Goal: Transaction & Acquisition: Purchase product/service

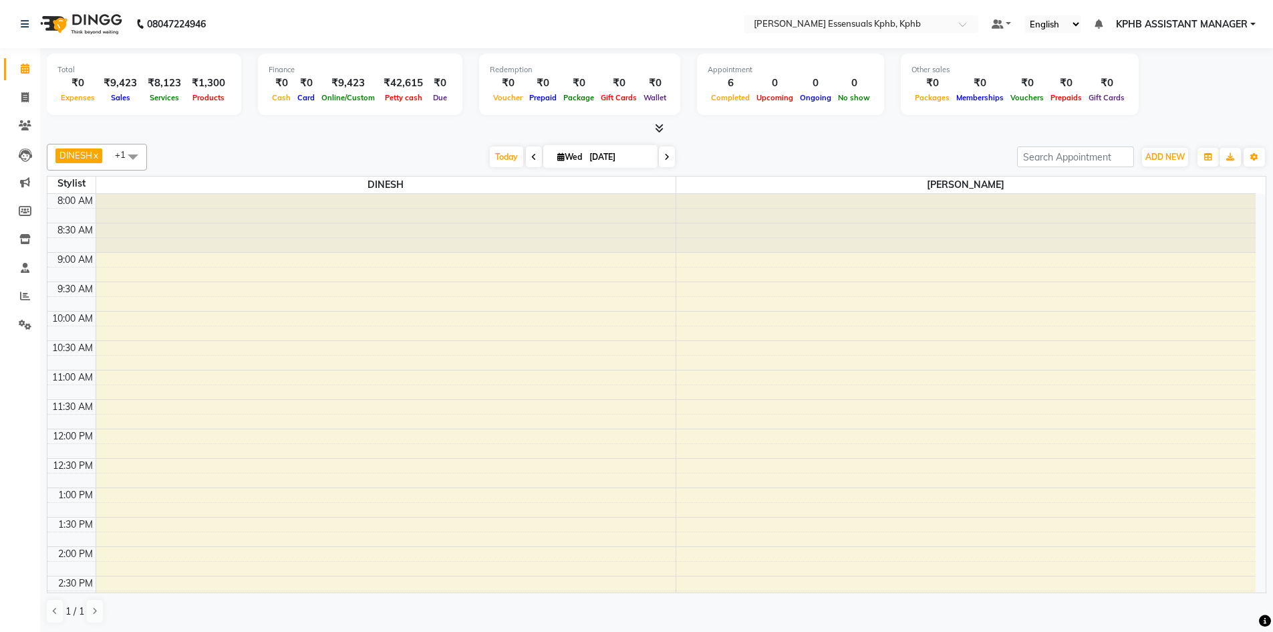
click at [1028, 476] on div "8:00 AM 8:30 AM 9:00 AM 9:30 AM 10:00 AM 10:30 AM 11:00 AM 11:30 AM 12:00 PM 12…" at bounding box center [651, 576] width 1208 height 764
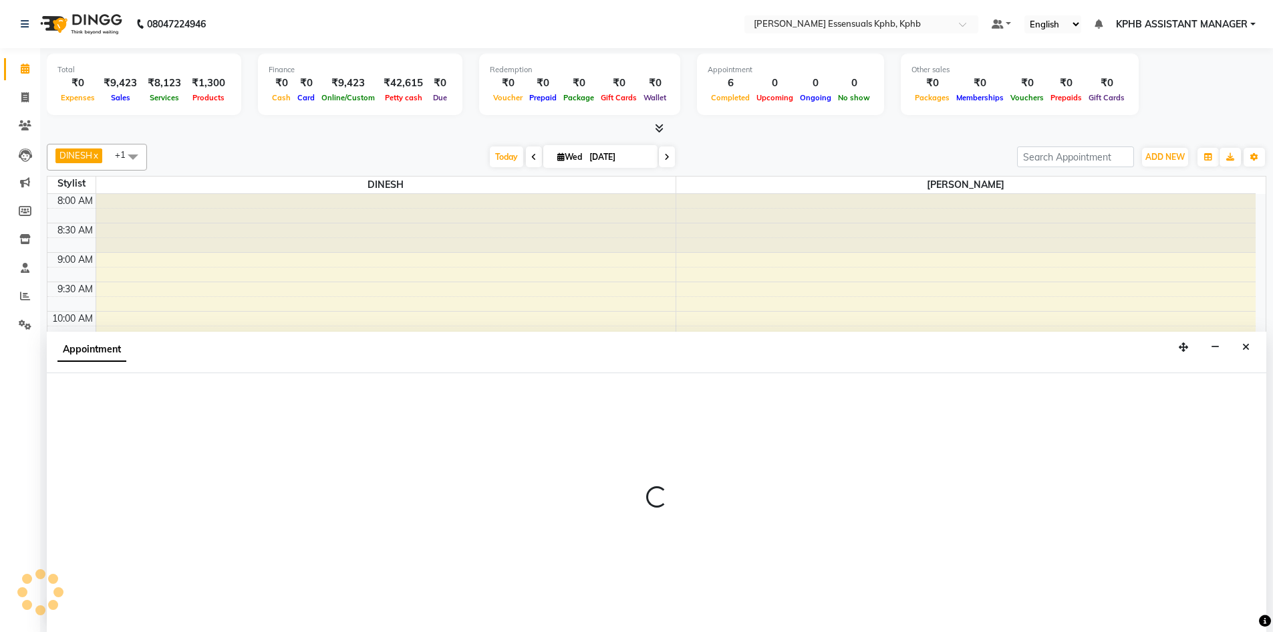
scroll to position [1, 0]
select select "89089"
select select "765"
select select "tentative"
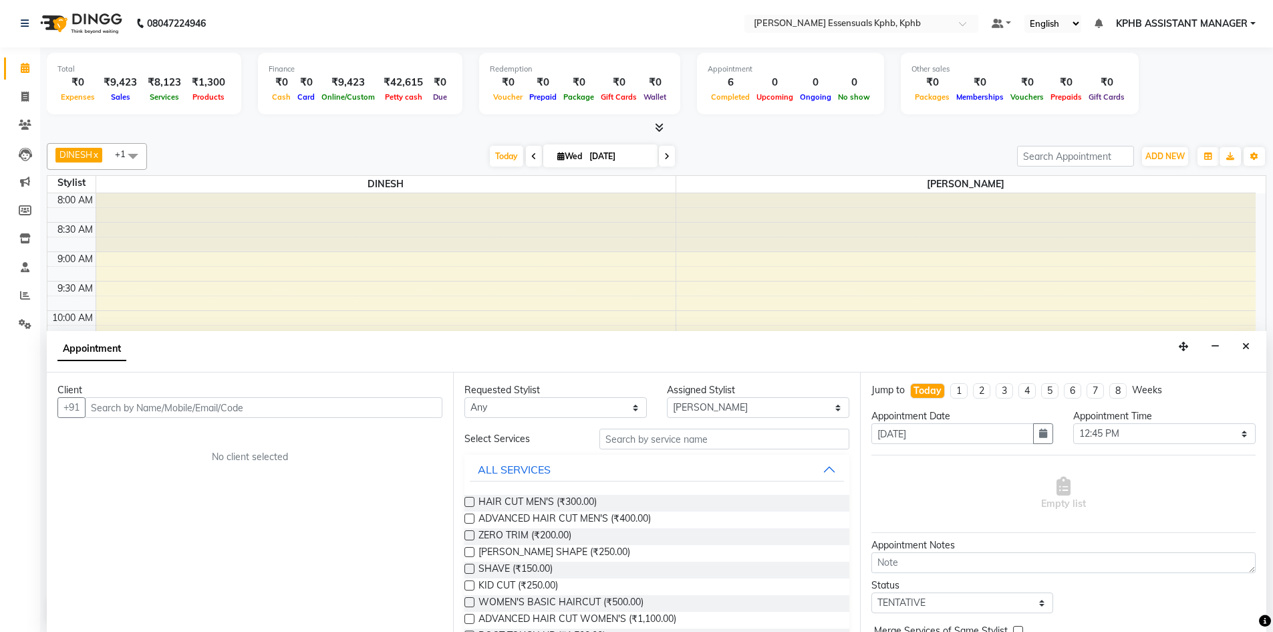
drag, startPoint x: 1246, startPoint y: 349, endPoint x: 1208, endPoint y: 331, distance: 41.3
click at [1246, 350] on icon "Close" at bounding box center [1245, 345] width 7 height 9
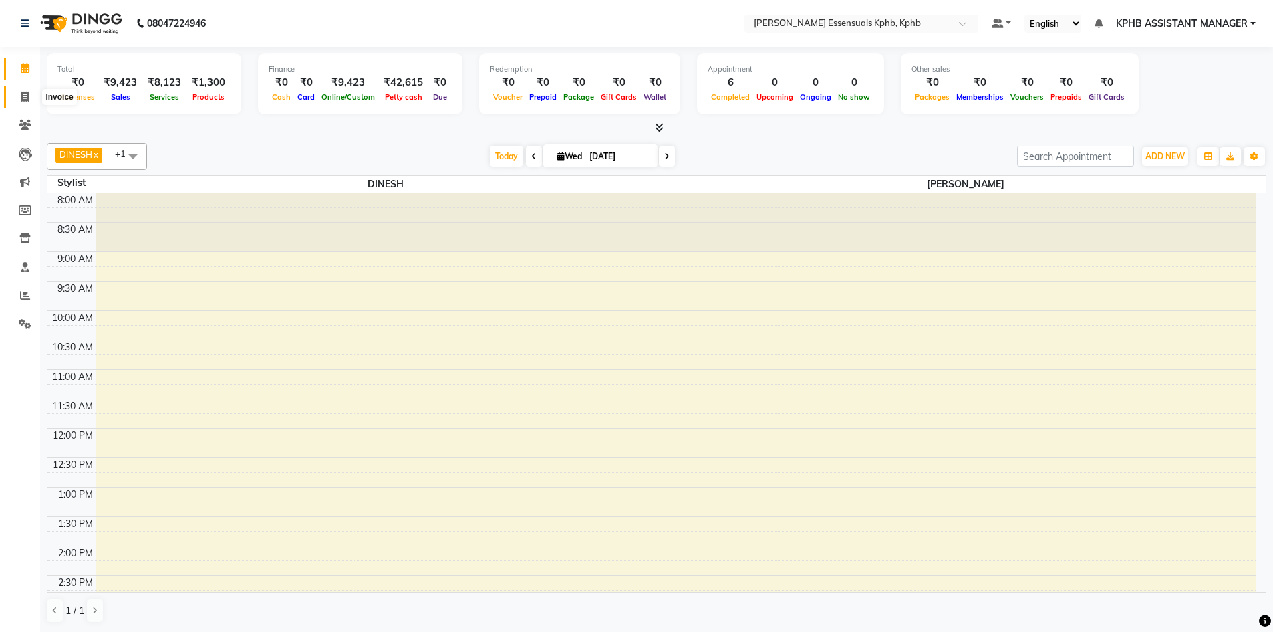
click at [27, 99] on icon at bounding box center [24, 97] width 7 height 10
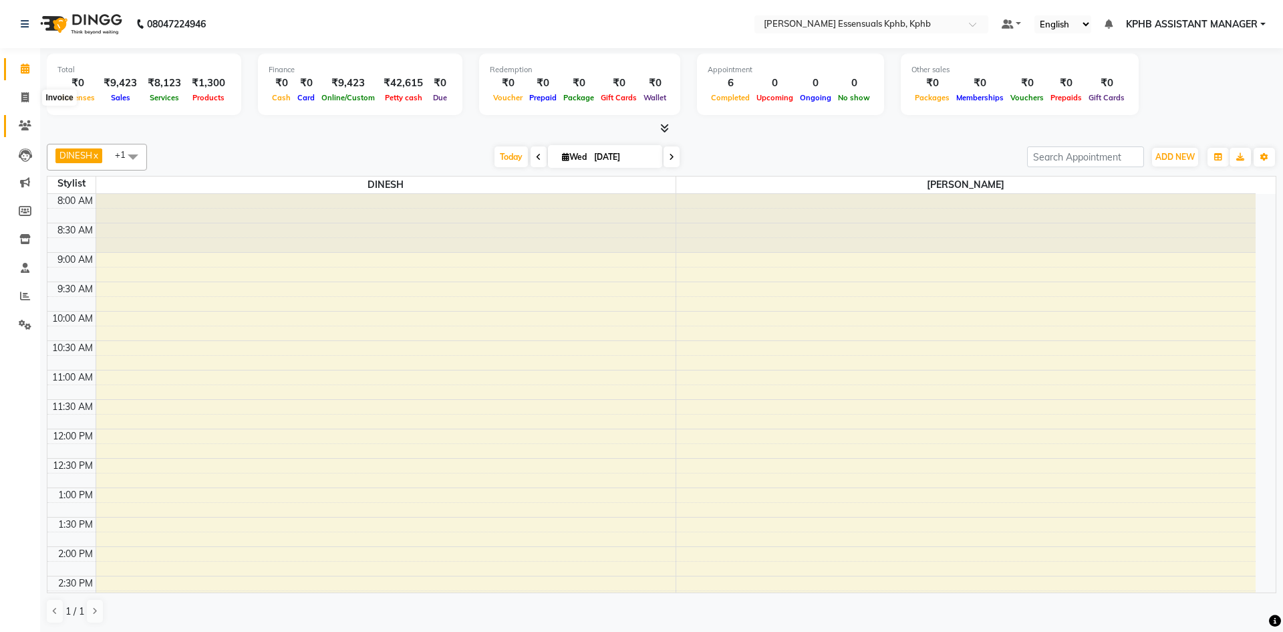
select select "5938"
select select "service"
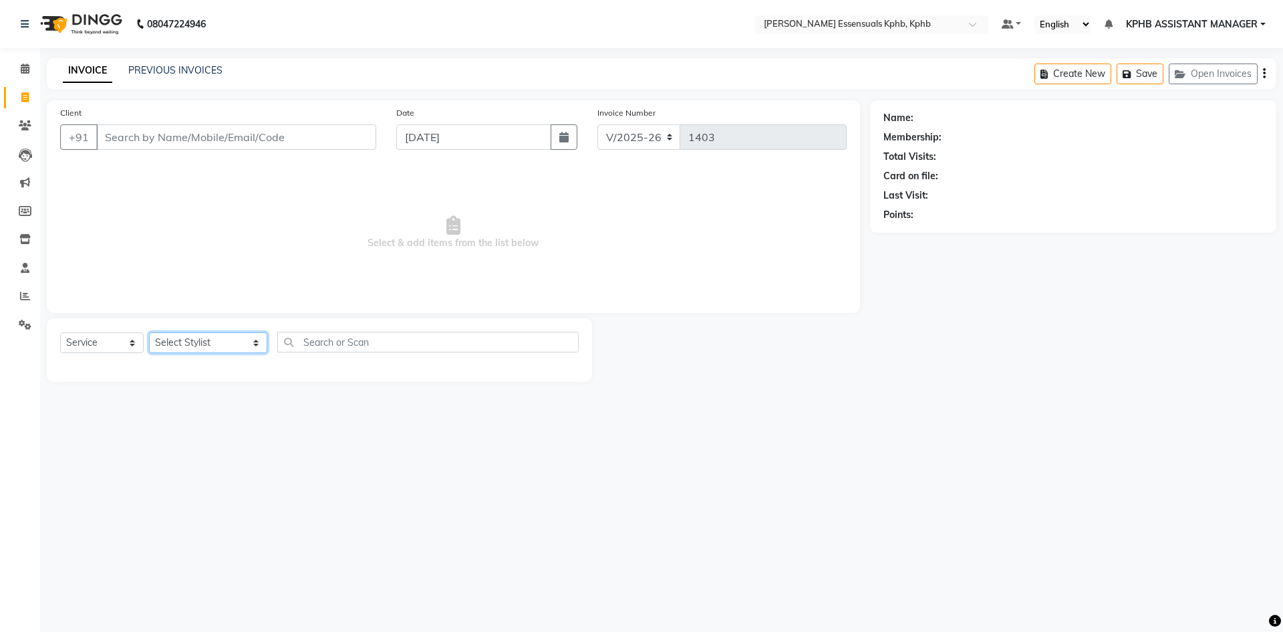
click at [180, 347] on select "Select Stylist [PERSON_NAME] KPHB ASSISTANT MANAGER [PERSON_NAME] [PERSON_NAME]…" at bounding box center [208, 342] width 118 height 21
select select "83634"
click at [149, 332] on select "Select Stylist [PERSON_NAME] KPHB ASSISTANT MANAGER [PERSON_NAME] [PERSON_NAME]…" at bounding box center [208, 342] width 118 height 21
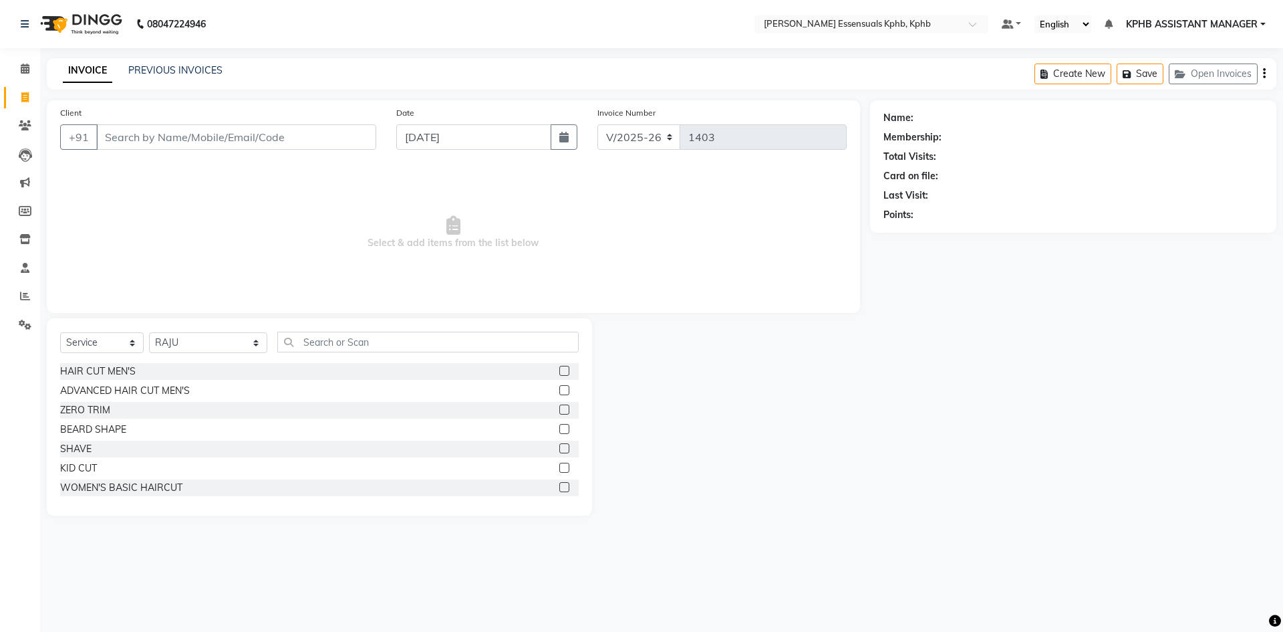
click at [559, 391] on label at bounding box center [564, 390] width 10 height 10
click at [559, 391] on input "checkbox" at bounding box center [563, 390] width 9 height 9
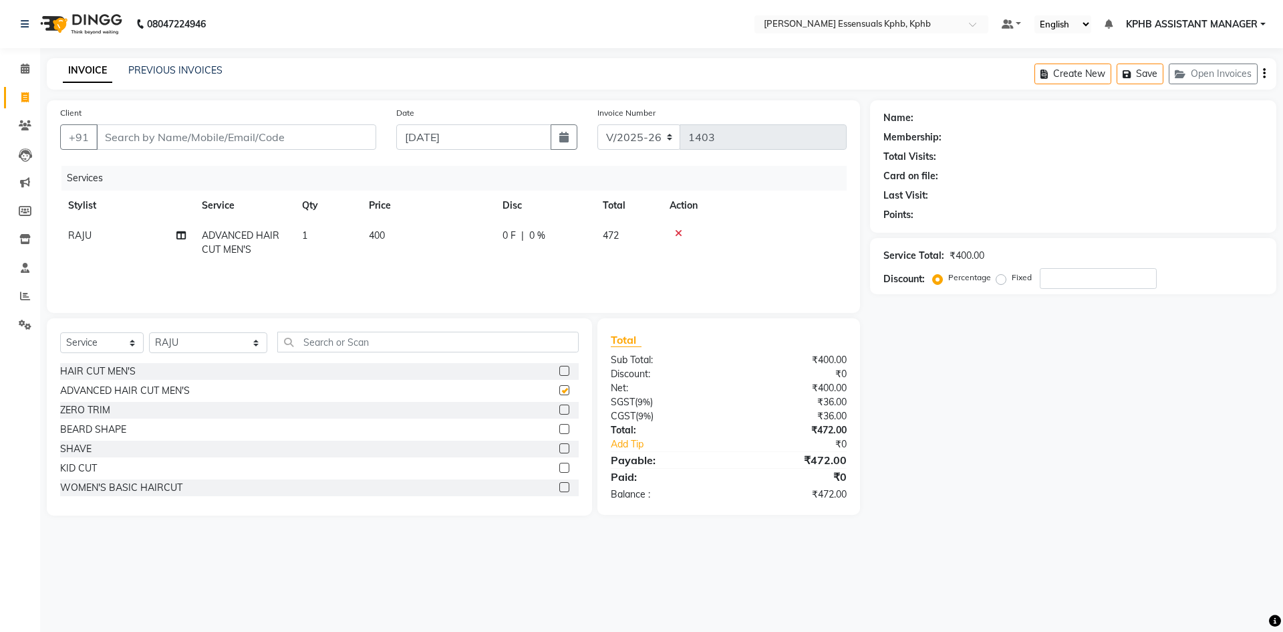
checkbox input "false"
click at [559, 430] on label at bounding box center [564, 429] width 10 height 10
click at [559, 430] on input "checkbox" at bounding box center [563, 429] width 9 height 9
checkbox input "false"
click at [157, 138] on input "Client" at bounding box center [236, 136] width 280 height 25
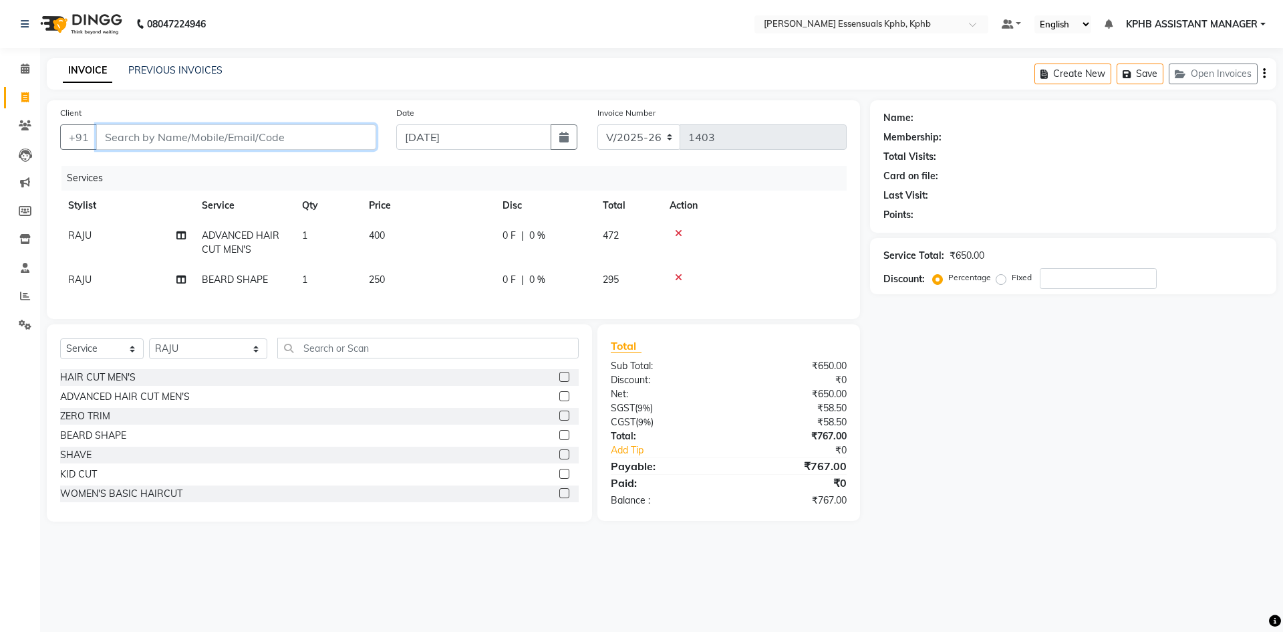
click at [209, 149] on input "Client" at bounding box center [236, 136] width 280 height 25
type input "9"
type input "0"
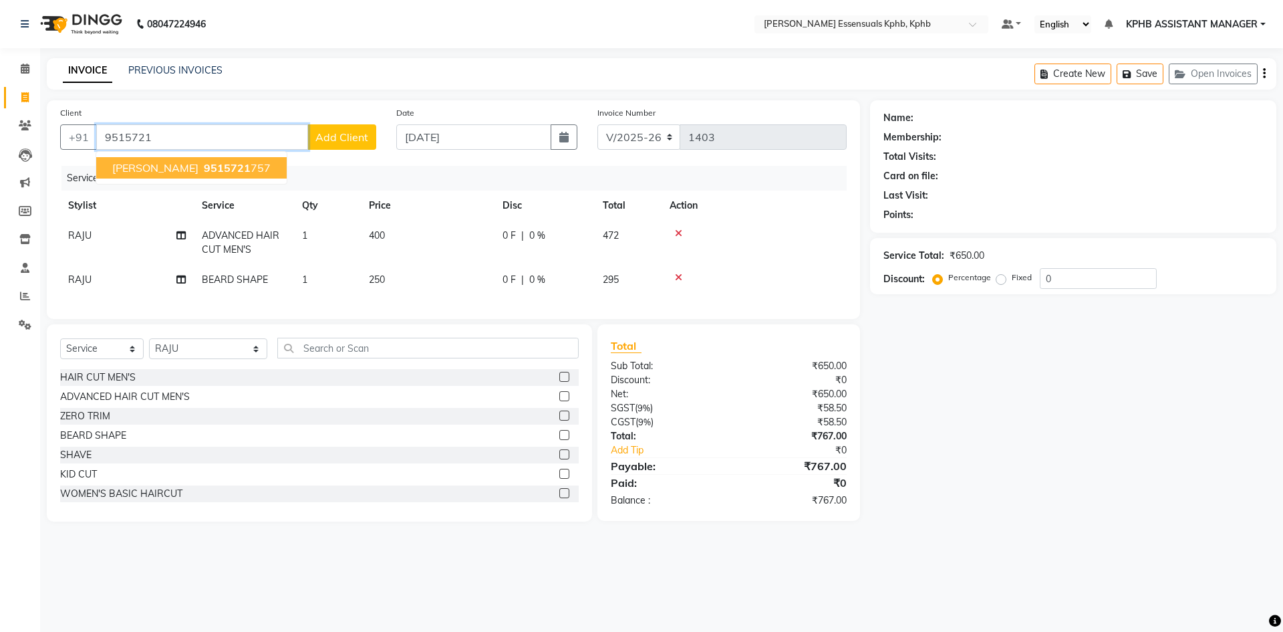
click at [212, 169] on ngb-highlight "9515721 757" at bounding box center [236, 167] width 70 height 13
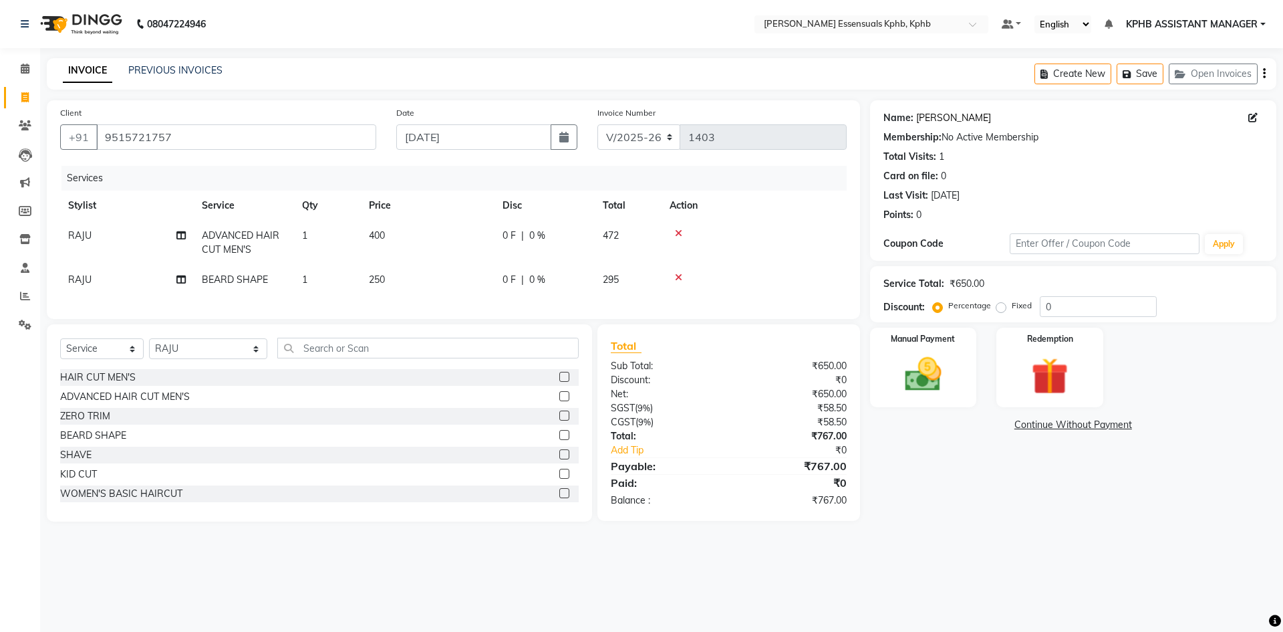
click at [929, 117] on link "[PERSON_NAME]" at bounding box center [953, 118] width 75 height 14
drag, startPoint x: 149, startPoint y: 143, endPoint x: 225, endPoint y: 132, distance: 77.0
click at [225, 132] on input "9515721757" at bounding box center [236, 136] width 280 height 25
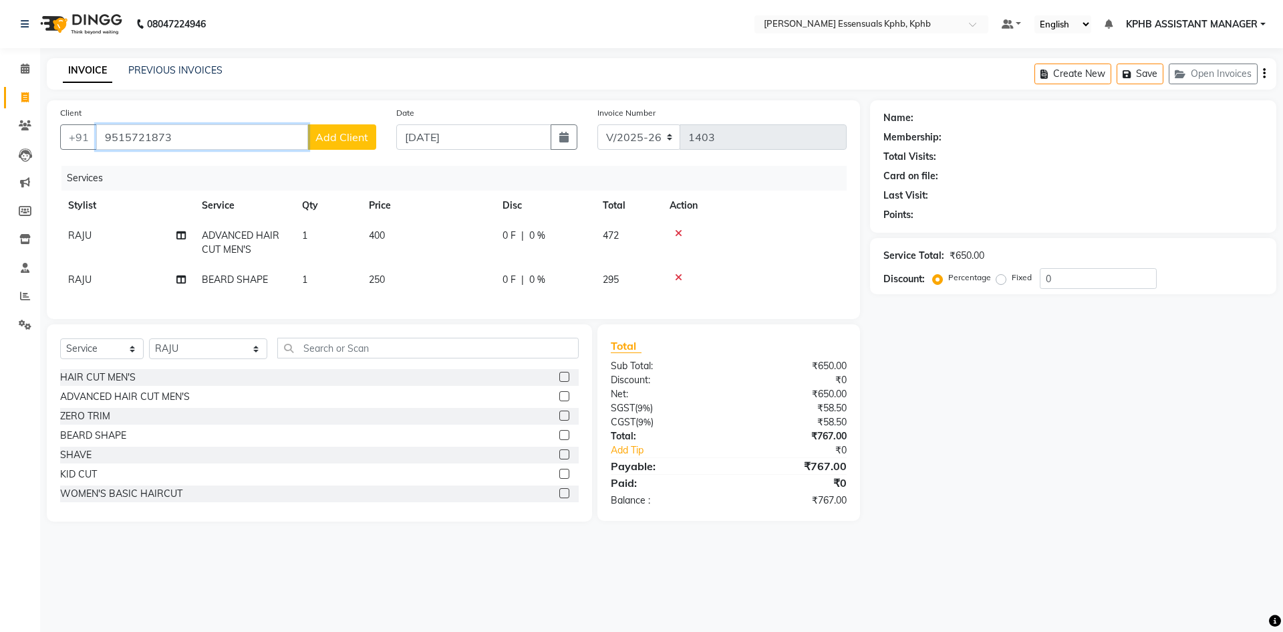
type input "9515721873"
click at [356, 146] on button "Add Client" at bounding box center [341, 136] width 69 height 25
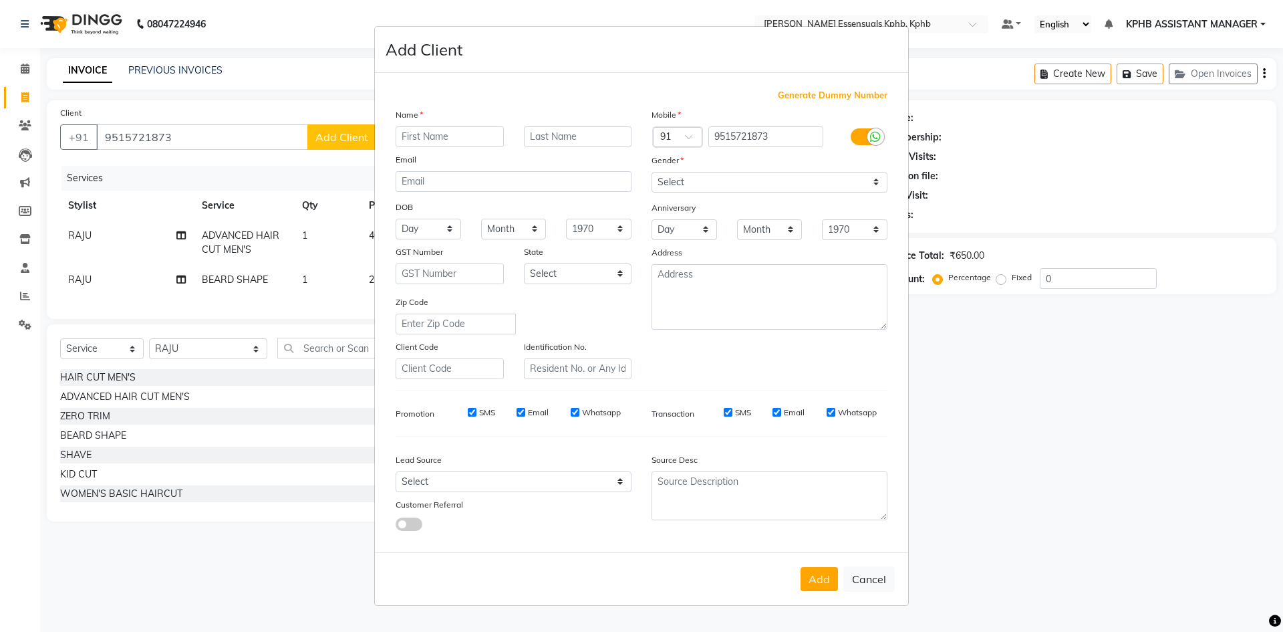
click at [300, 111] on ngb-modal-window "Add Client Generate Dummy Number Name Email DOB Day 01 02 03 04 05 06 07 08 09 …" at bounding box center [641, 316] width 1283 height 632
click at [895, 577] on div "Add Cancel" at bounding box center [641, 578] width 533 height 53
click at [887, 589] on button "Cancel" at bounding box center [868, 578] width 51 height 25
select select
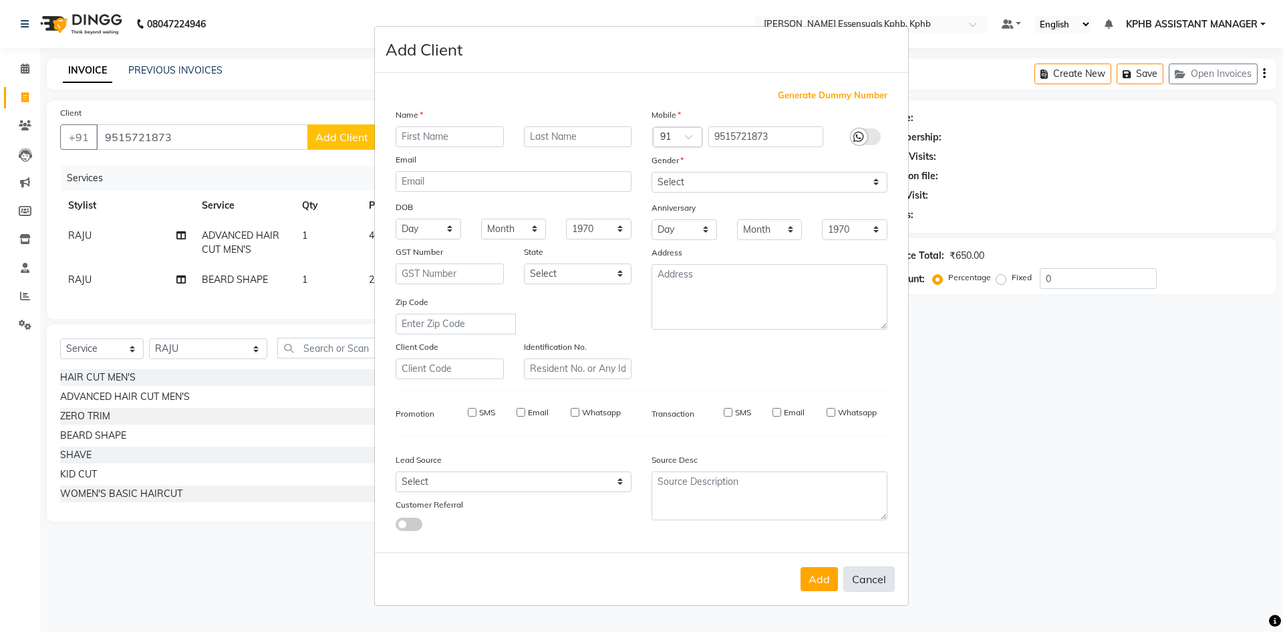
select select
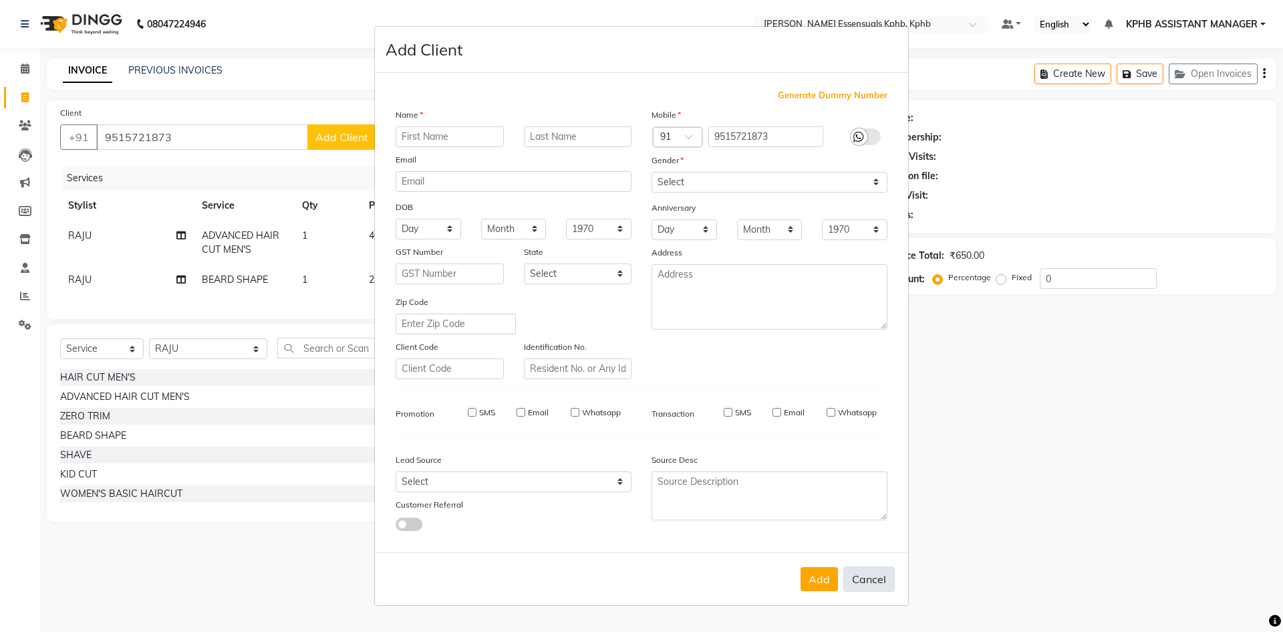
checkbox input "false"
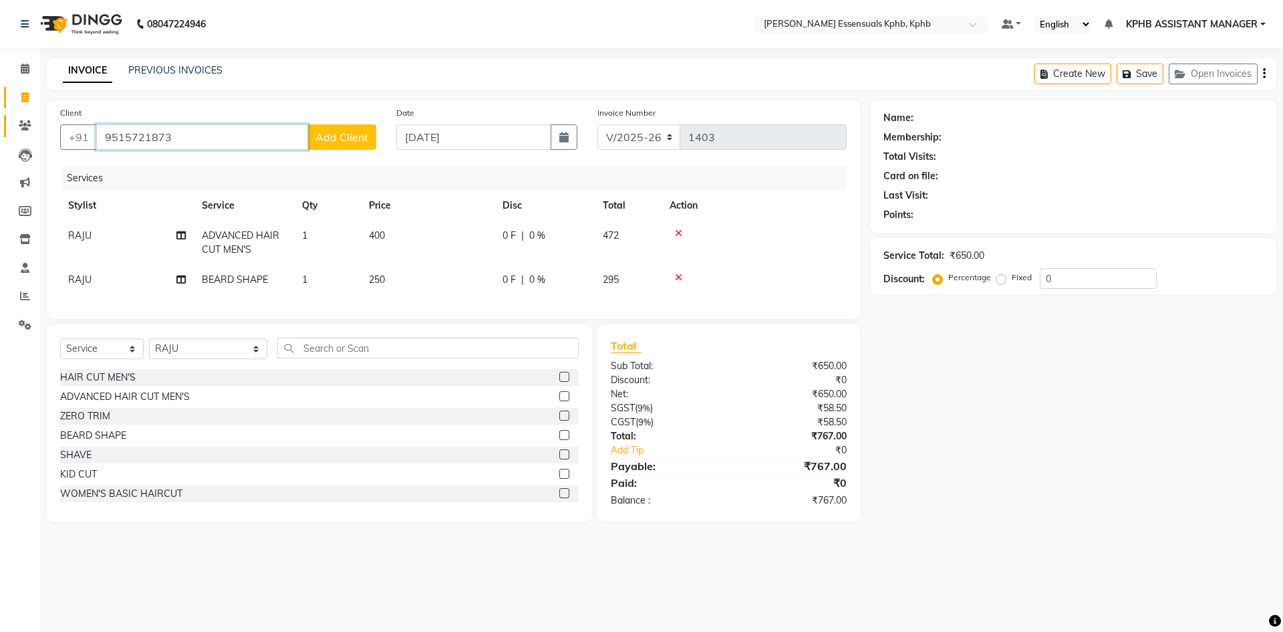
drag, startPoint x: 192, startPoint y: 134, endPoint x: 23, endPoint y: 133, distance: 169.7
click at [23, 133] on app-home "08047224946 Select Location × Toni&guy Essensuals Kphb, Kphb Default Panel My P…" at bounding box center [641, 270] width 1283 height 541
click at [296, 147] on input "Client" at bounding box center [236, 136] width 280 height 25
click at [255, 132] on input "Client" at bounding box center [236, 136] width 280 height 25
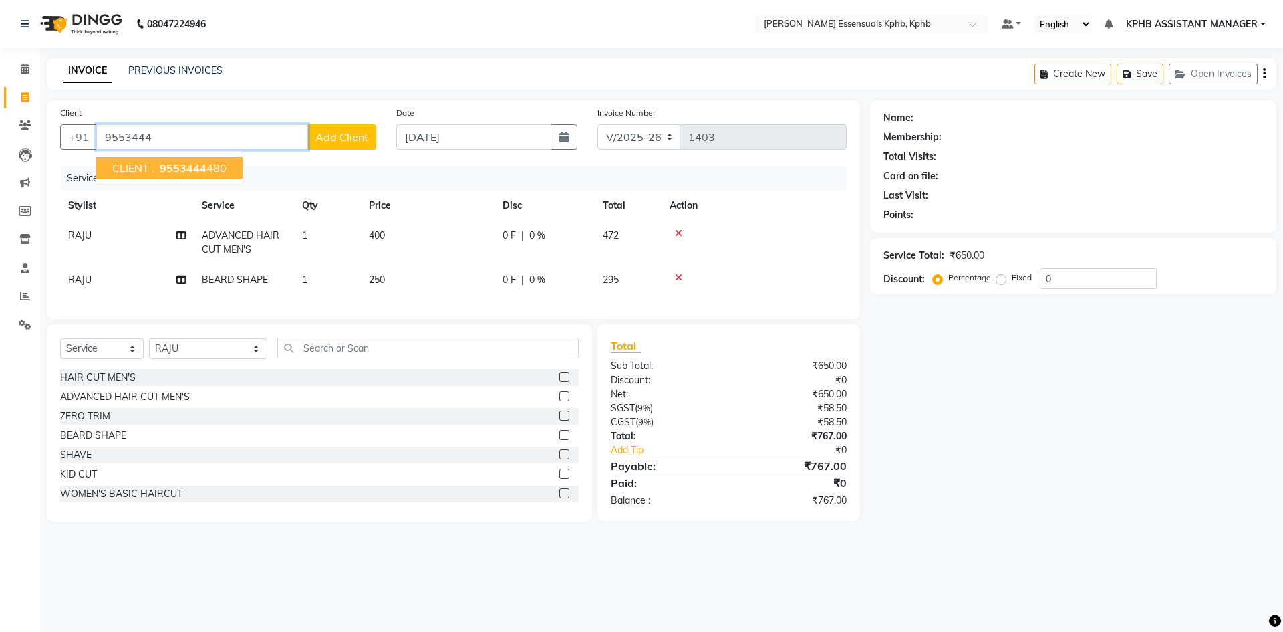
click at [197, 171] on span "9553444" at bounding box center [183, 167] width 47 height 13
type input "9553444480"
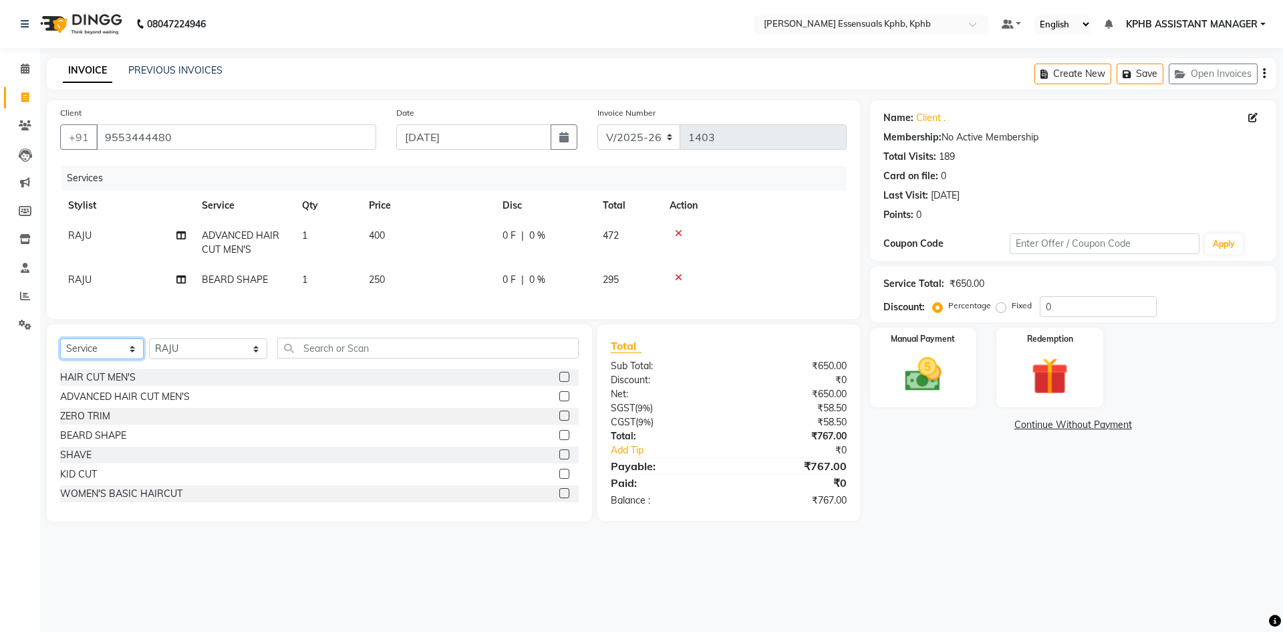
click at [125, 358] on select "Select Service Product Membership Package Voucher Prepaid Gift Card" at bounding box center [102, 348] width 84 height 21
click at [60, 348] on select "Select Service Product Membership Package Voucher Prepaid Gift Card" at bounding box center [102, 348] width 84 height 21
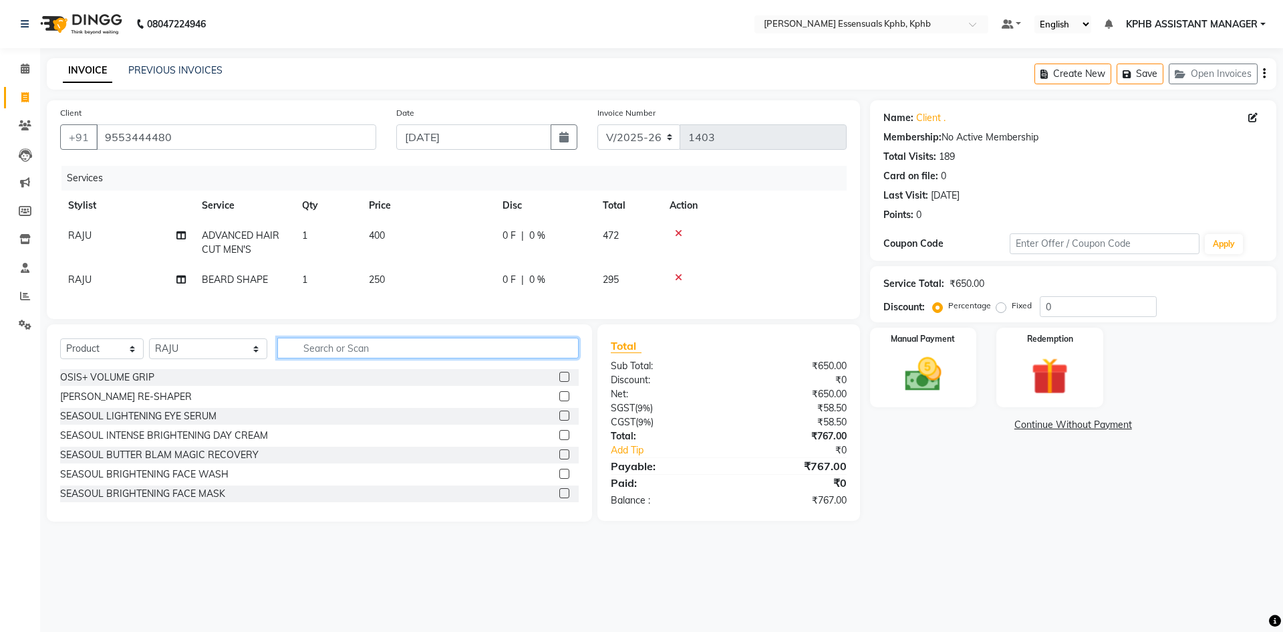
click at [287, 354] on input "text" at bounding box center [427, 347] width 301 height 21
click at [128, 349] on select "Select Service Product Membership Package Voucher Prepaid Gift Card" at bounding box center [102, 348] width 84 height 21
click at [60, 348] on select "Select Service Product Membership Package Voucher Prepaid Gift Card" at bounding box center [102, 348] width 84 height 21
click at [118, 359] on select "Select Service Product Membership Package Voucher Prepaid Gift Card" at bounding box center [102, 348] width 84 height 21
select select "service"
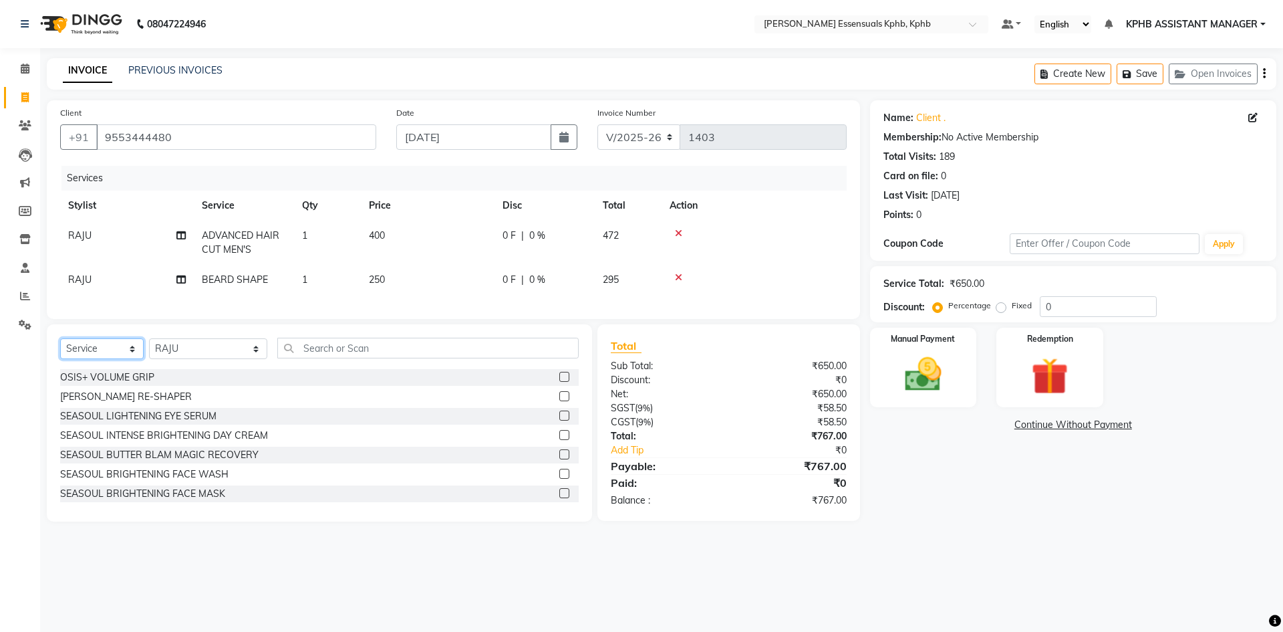
click at [60, 348] on select "Select Service Product Membership Package Voucher Prepaid Gift Card" at bounding box center [102, 348] width 84 height 21
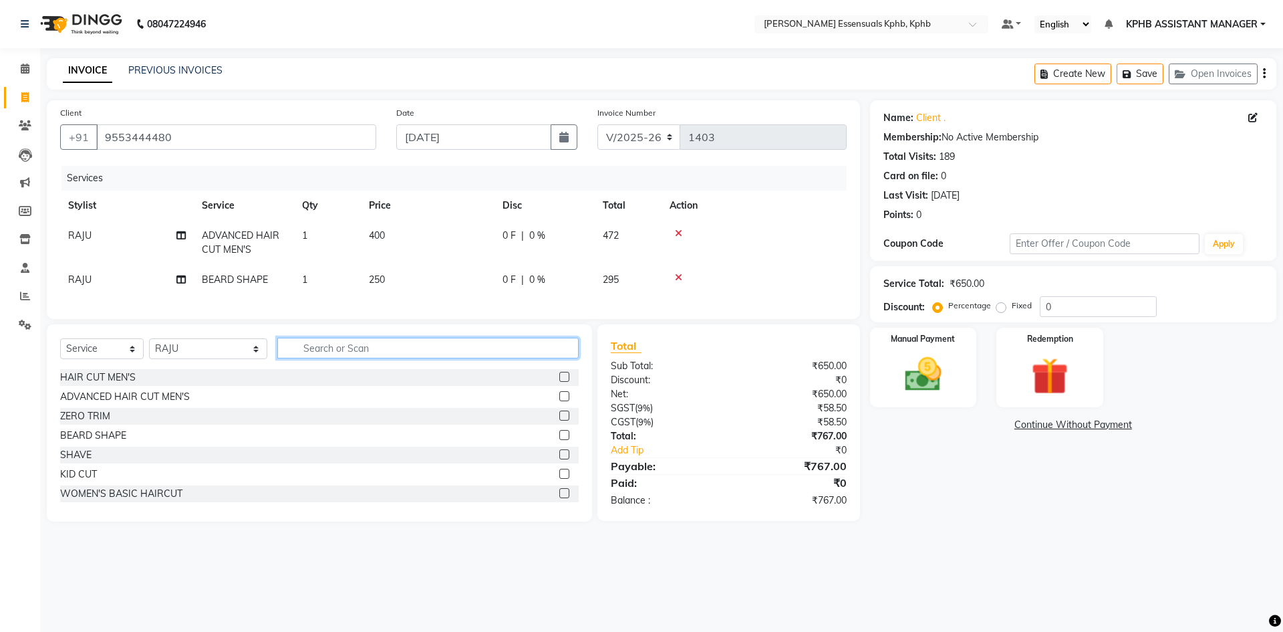
click at [294, 358] on input "text" at bounding box center [427, 347] width 301 height 21
type input "HEAD"
click at [559, 440] on label at bounding box center [564, 435] width 10 height 10
click at [559, 440] on input "checkbox" at bounding box center [563, 435] width 9 height 9
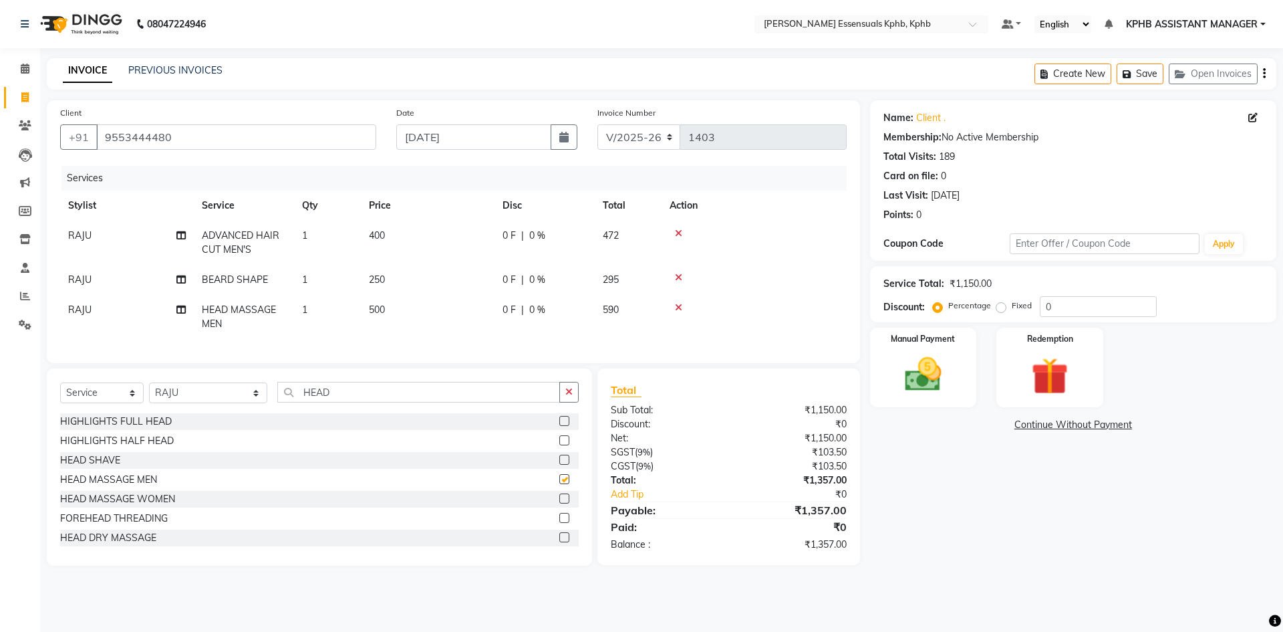
checkbox input "false"
click at [91, 403] on select "Select Service Product Membership Package Voucher Prepaid Gift Card" at bounding box center [102, 392] width 84 height 21
select select "product"
click at [60, 392] on select "Select Service Product Membership Package Voucher Prepaid Gift Card" at bounding box center [102, 392] width 84 height 21
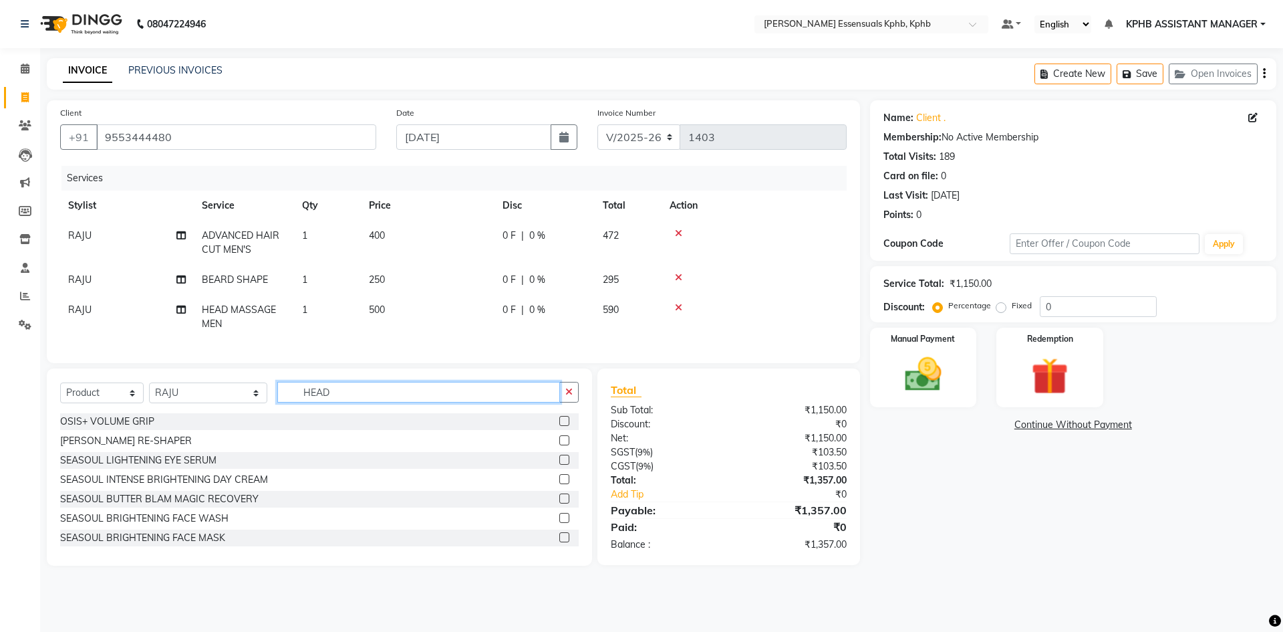
click at [557, 402] on input "HEAD" at bounding box center [418, 392] width 283 height 21
click at [568, 396] on icon "button" at bounding box center [568, 391] width 7 height 9
type input "ULTIM"
click at [559, 426] on label at bounding box center [564, 421] width 10 height 10
click at [559, 426] on input "checkbox" at bounding box center [563, 421] width 9 height 9
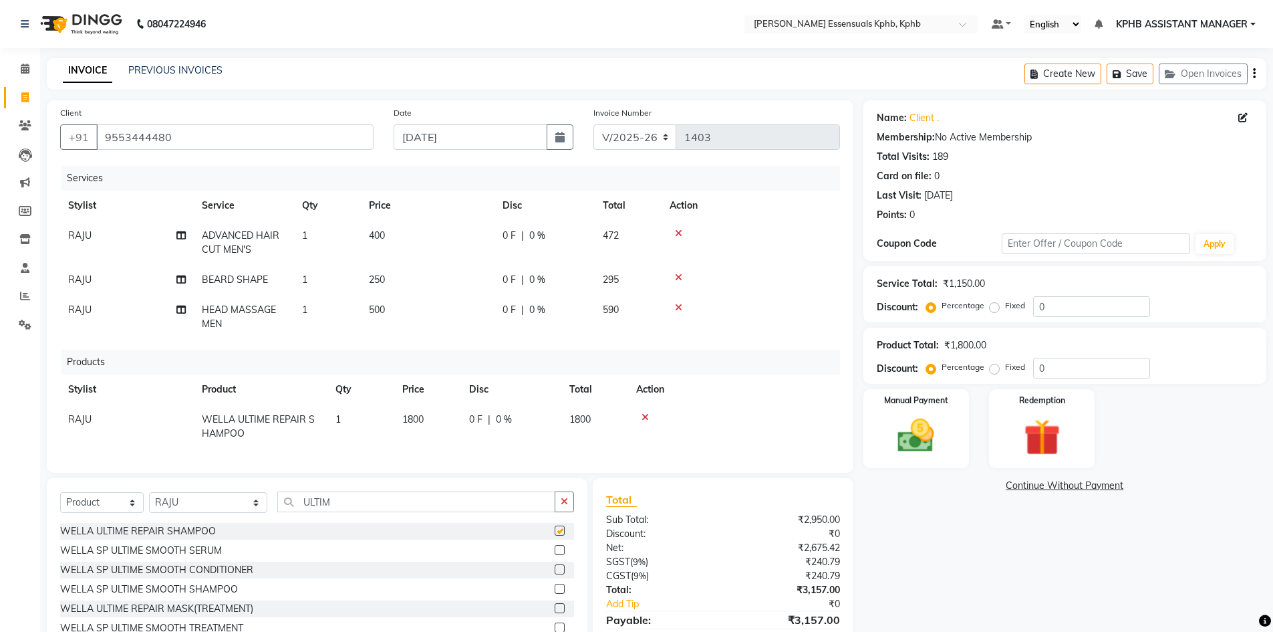
checkbox input "false"
click at [565, 506] on icon "button" at bounding box center [564, 501] width 7 height 9
type input "COND"
click at [555, 535] on label at bounding box center [560, 530] width 10 height 10
click at [555, 535] on input "checkbox" at bounding box center [559, 531] width 9 height 9
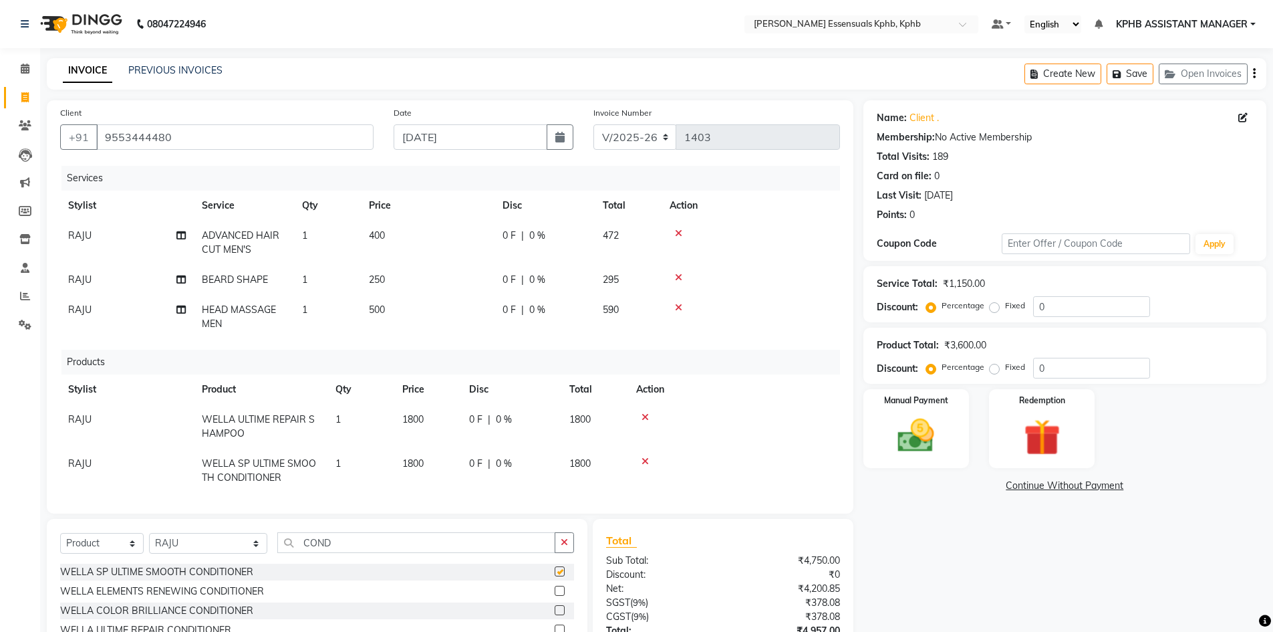
checkbox input "false"
click at [423, 445] on td "1800" at bounding box center [427, 467] width 67 height 44
select select "83634"
drag, startPoint x: 449, startPoint y: 474, endPoint x: 277, endPoint y: 486, distance: 172.1
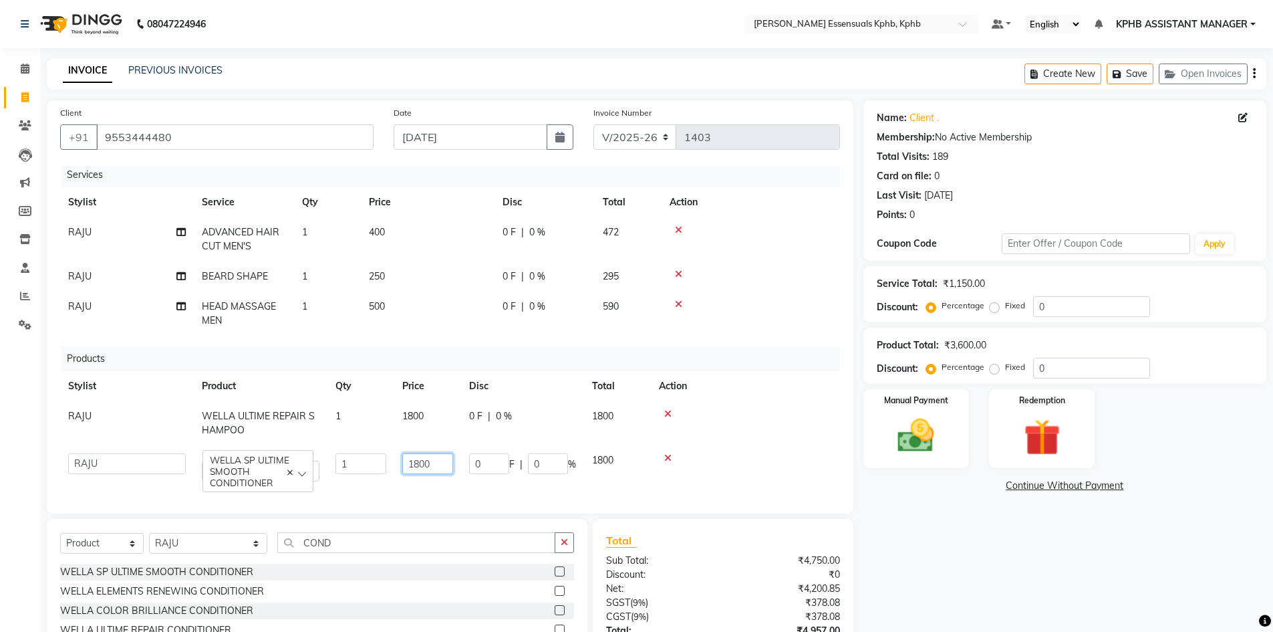
click at [277, 486] on div "Services Stylist Service Qty Price Disc Total Action RAJU ADVANCED HAIR CUT MEN…" at bounding box center [450, 333] width 780 height 334
type input "1600"
click at [762, 566] on div "₹4,550.00" at bounding box center [786, 560] width 127 height 14
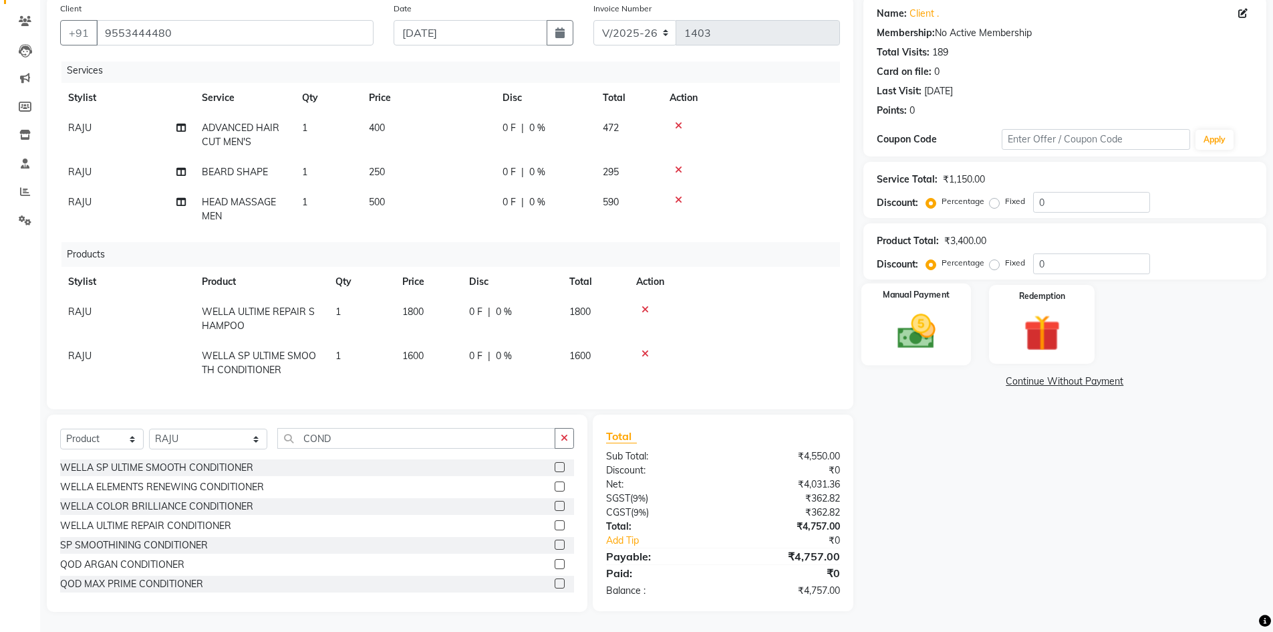
click at [912, 328] on img at bounding box center [915, 330] width 61 height 43
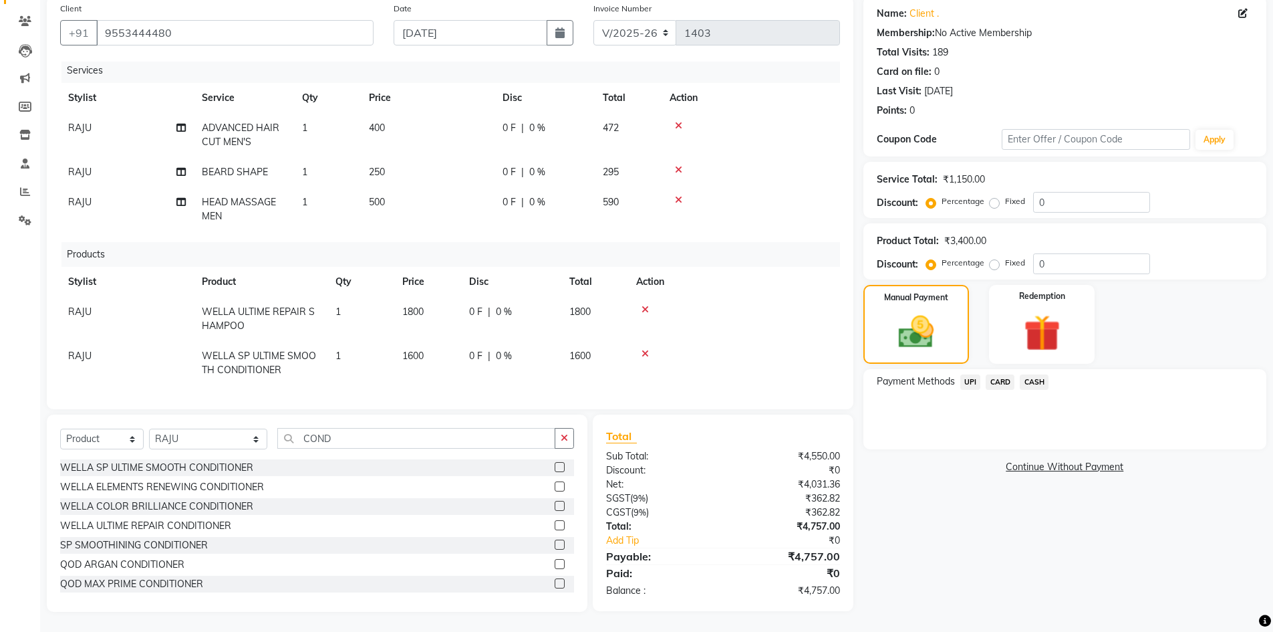
click at [996, 381] on span "CARD" at bounding box center [1000, 381] width 29 height 15
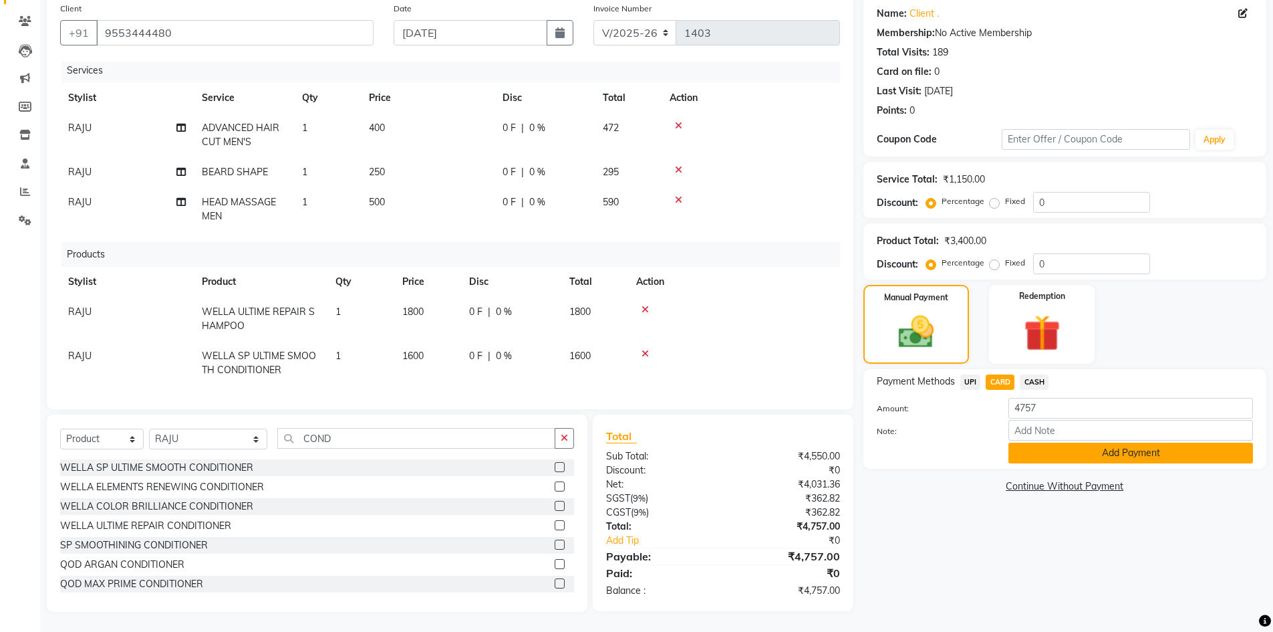
click at [1113, 455] on button "Add Payment" at bounding box center [1130, 452] width 245 height 21
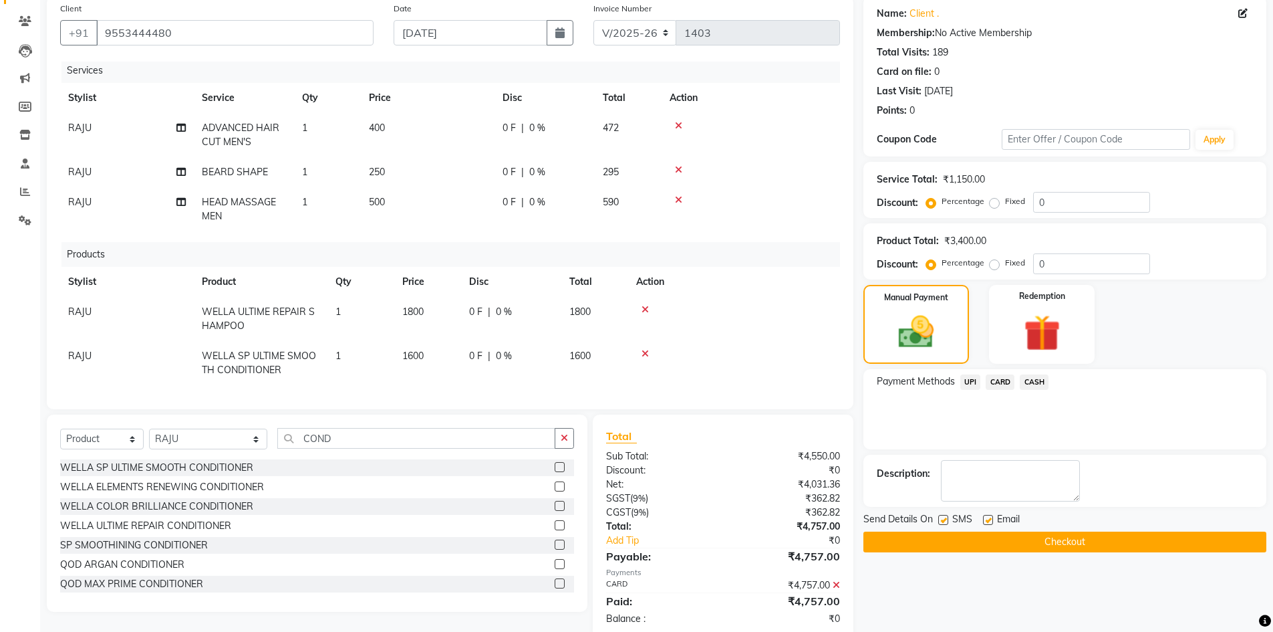
click at [1101, 539] on button "Checkout" at bounding box center [1064, 541] width 403 height 21
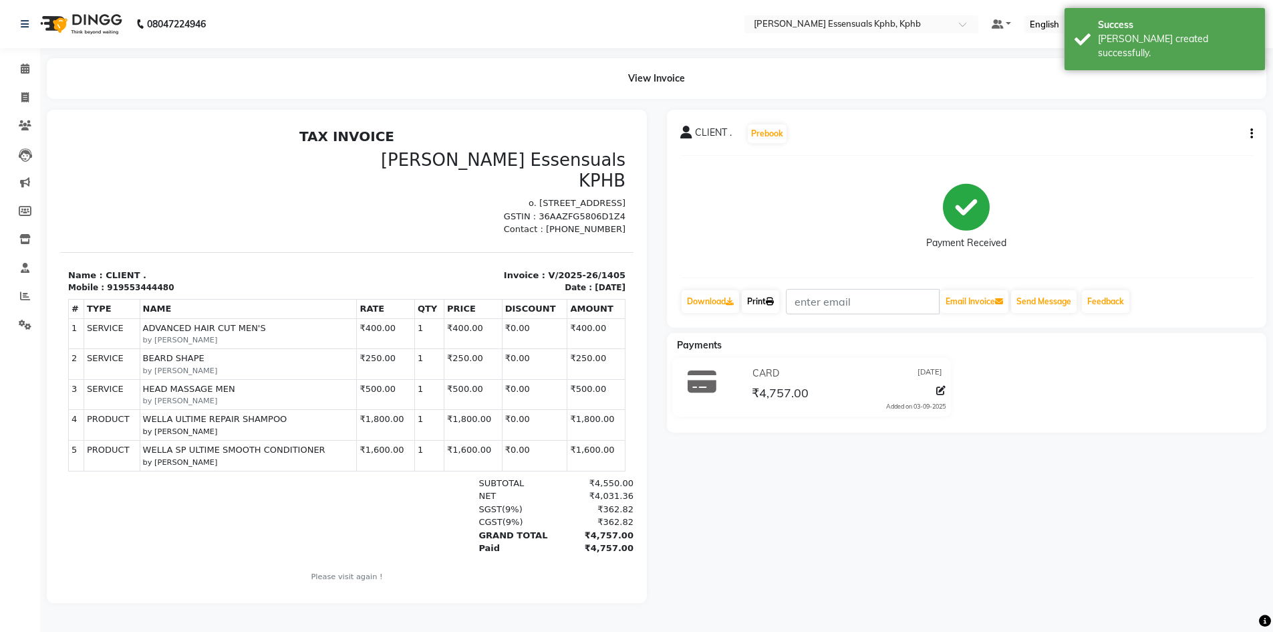
click at [768, 301] on link "Print" at bounding box center [760, 301] width 37 height 23
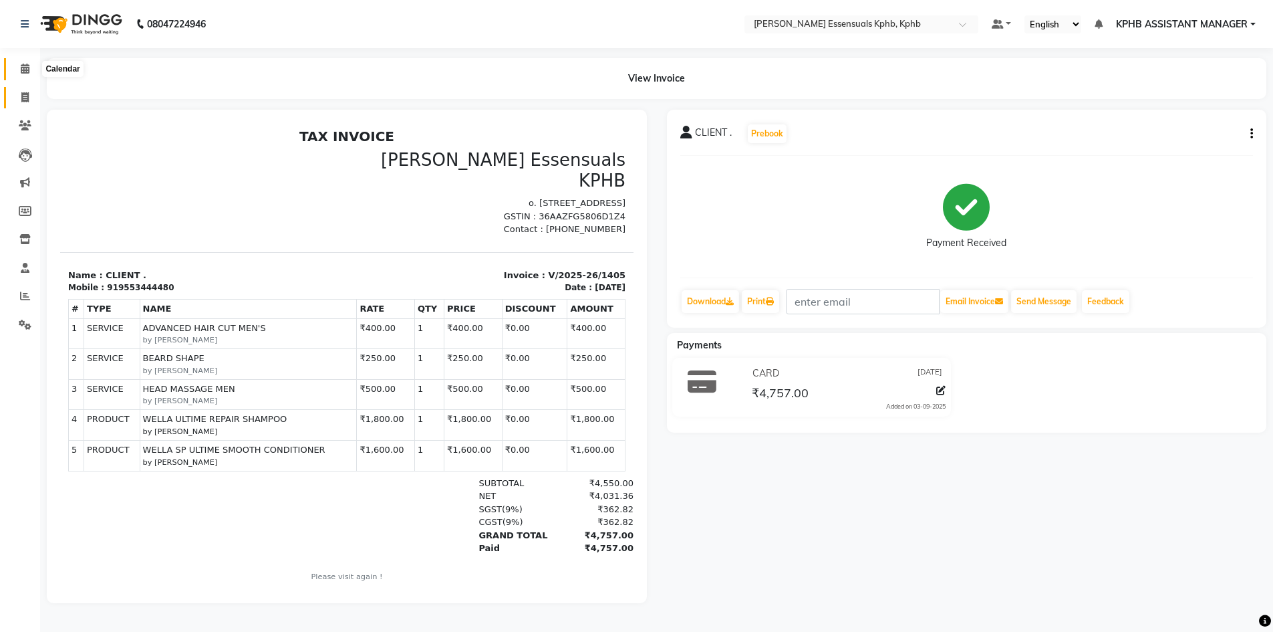
drag, startPoint x: 16, startPoint y: 73, endPoint x: 26, endPoint y: 90, distance: 19.5
click at [16, 73] on span at bounding box center [24, 68] width 23 height 15
